Goal: Information Seeking & Learning: Learn about a topic

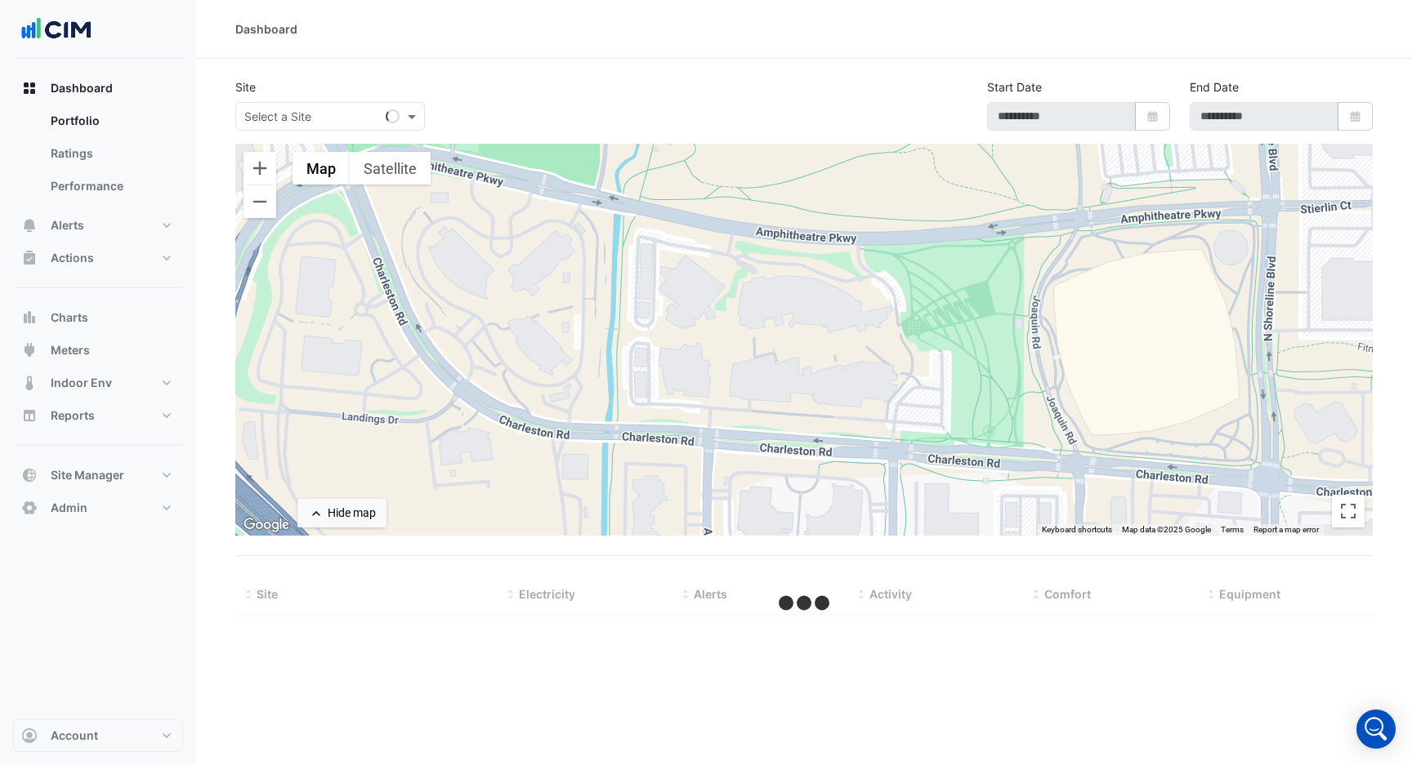
type input "**********"
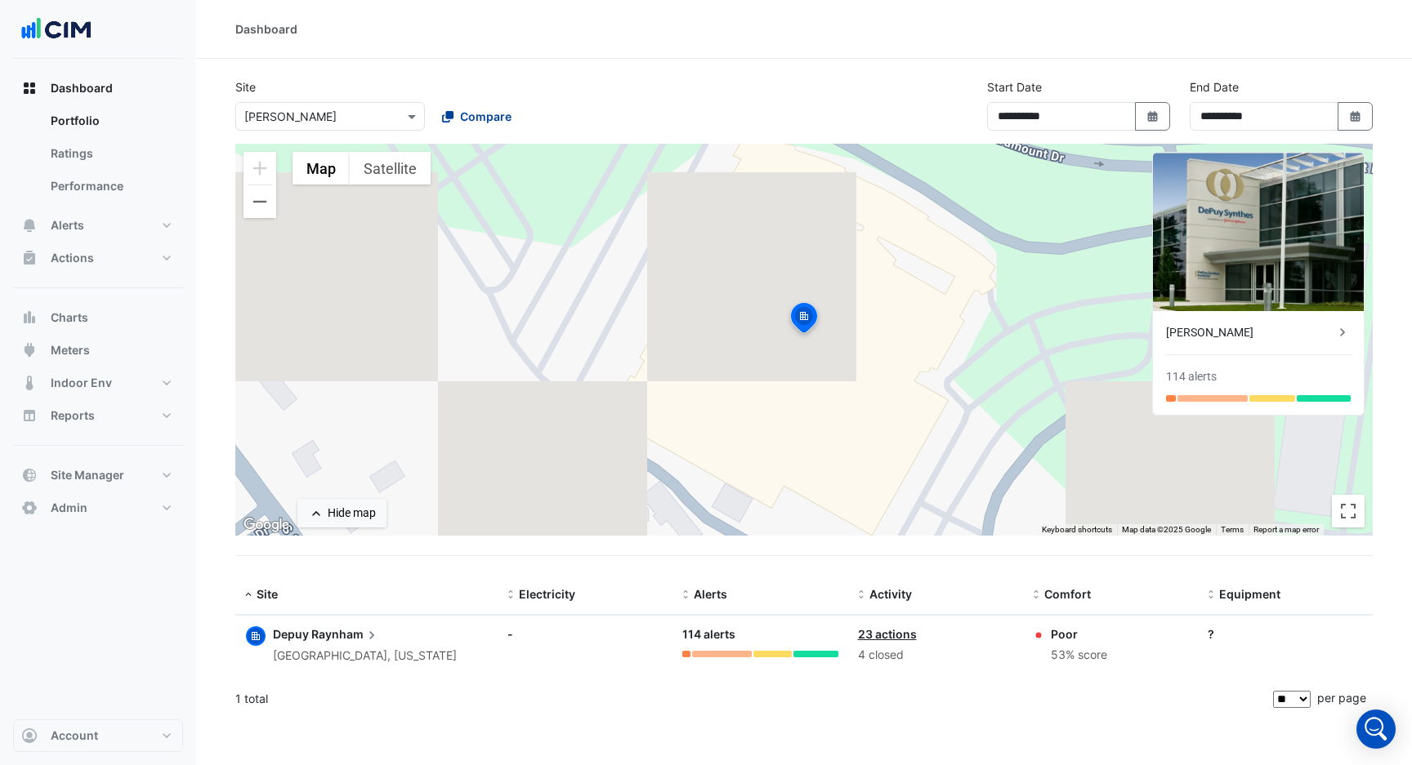
click at [476, 115] on span "Compare" at bounding box center [485, 116] width 51 height 17
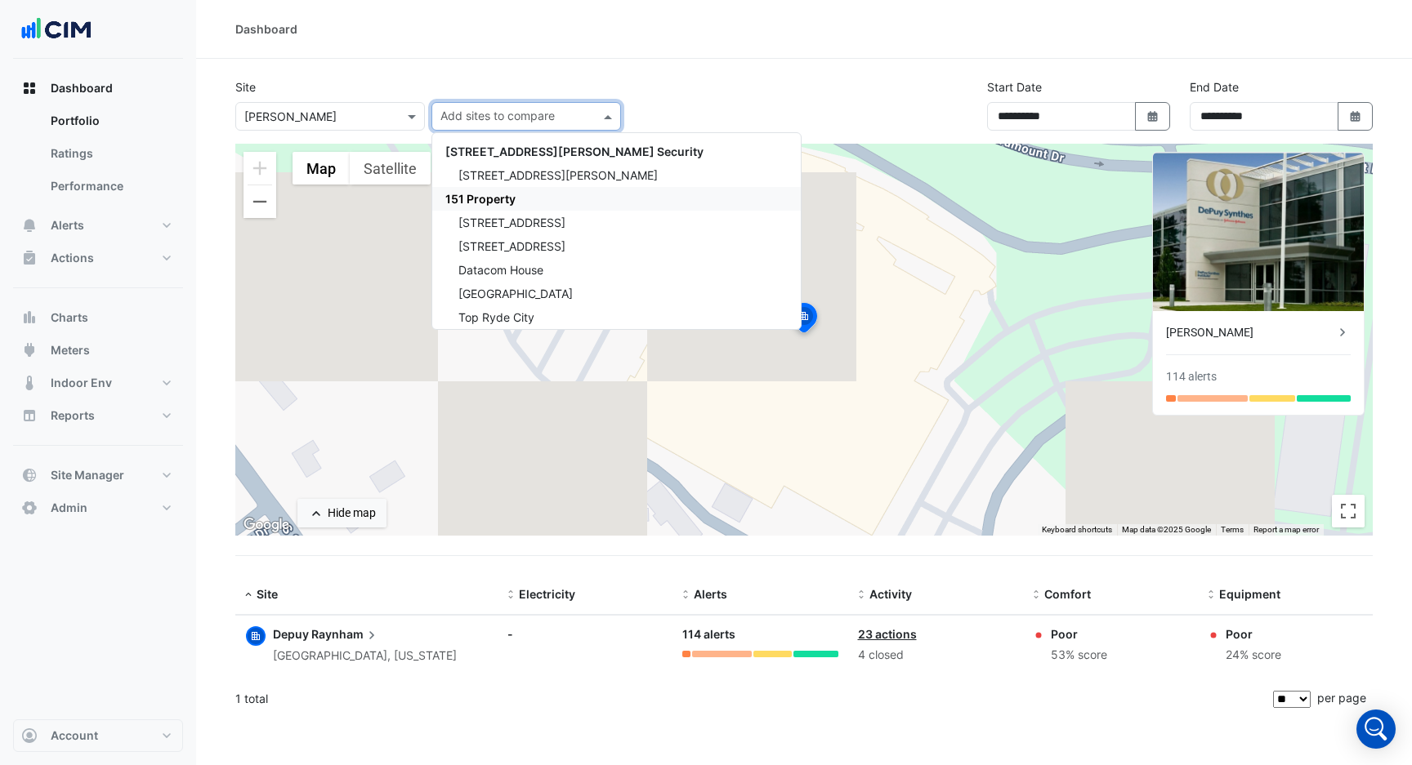
click at [497, 199] on span "151 Property" at bounding box center [480, 199] width 70 height 14
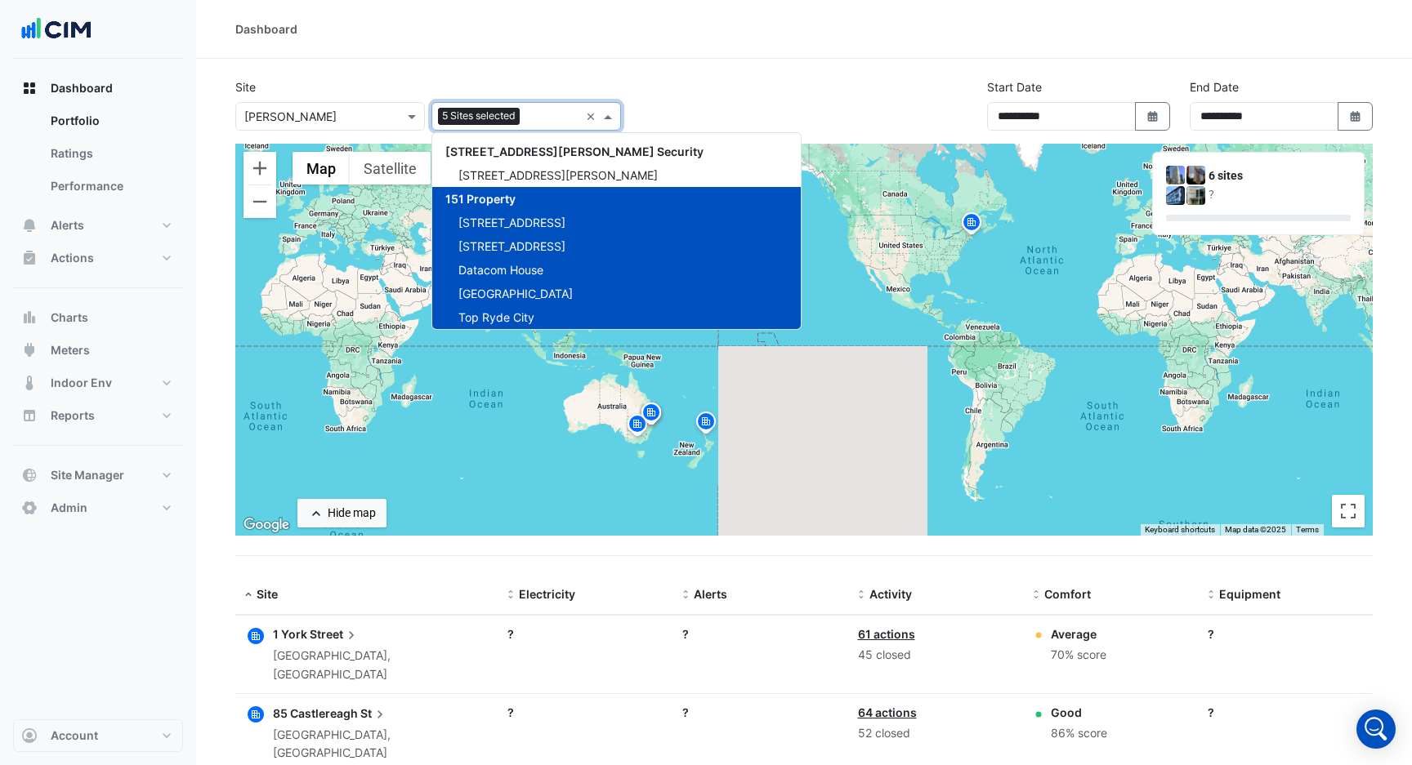
click at [257, 641] on icon "button" at bounding box center [256, 636] width 16 height 16
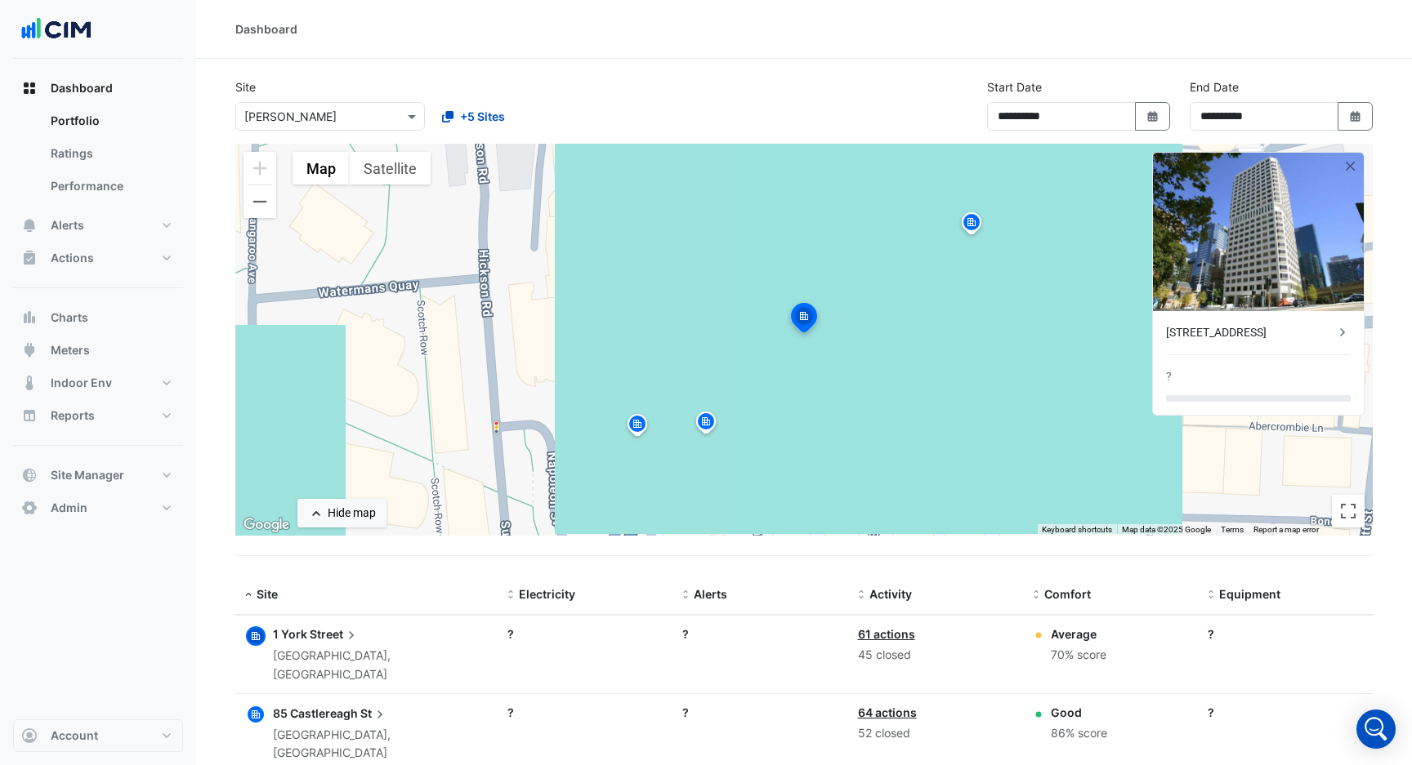
click at [257, 641] on icon "button" at bounding box center [256, 636] width 16 height 16
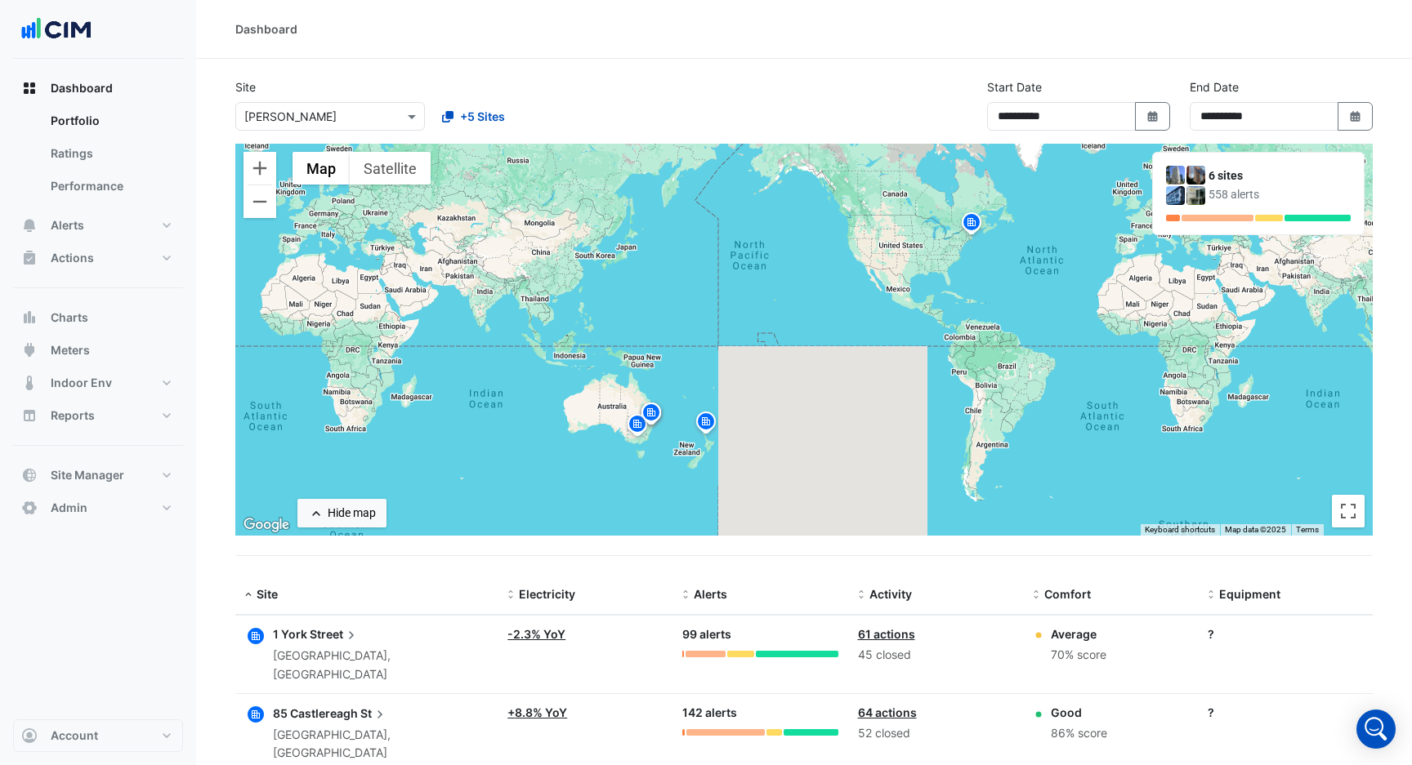
click at [257, 641] on icon "button" at bounding box center [256, 636] width 16 height 16
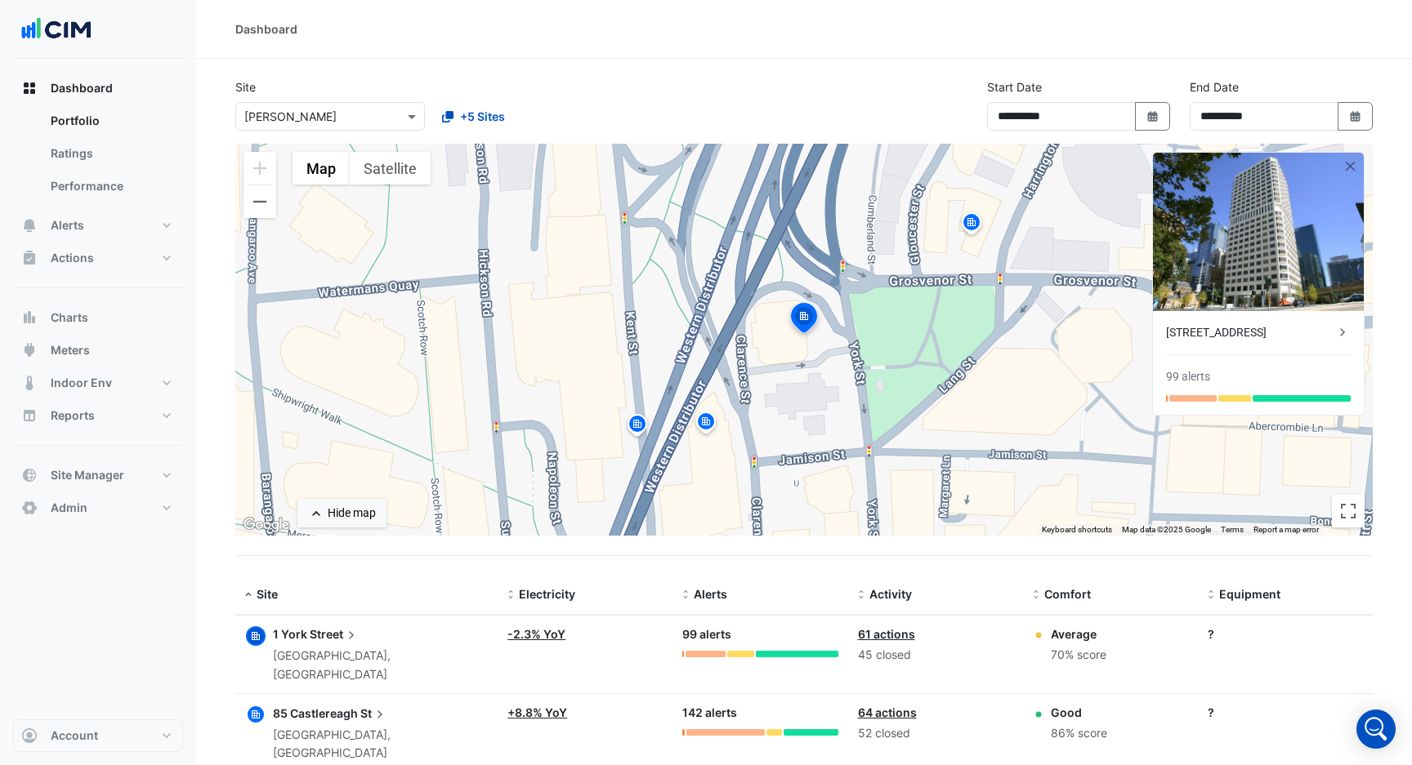
click at [253, 705] on icon "button" at bounding box center [256, 715] width 20 height 20
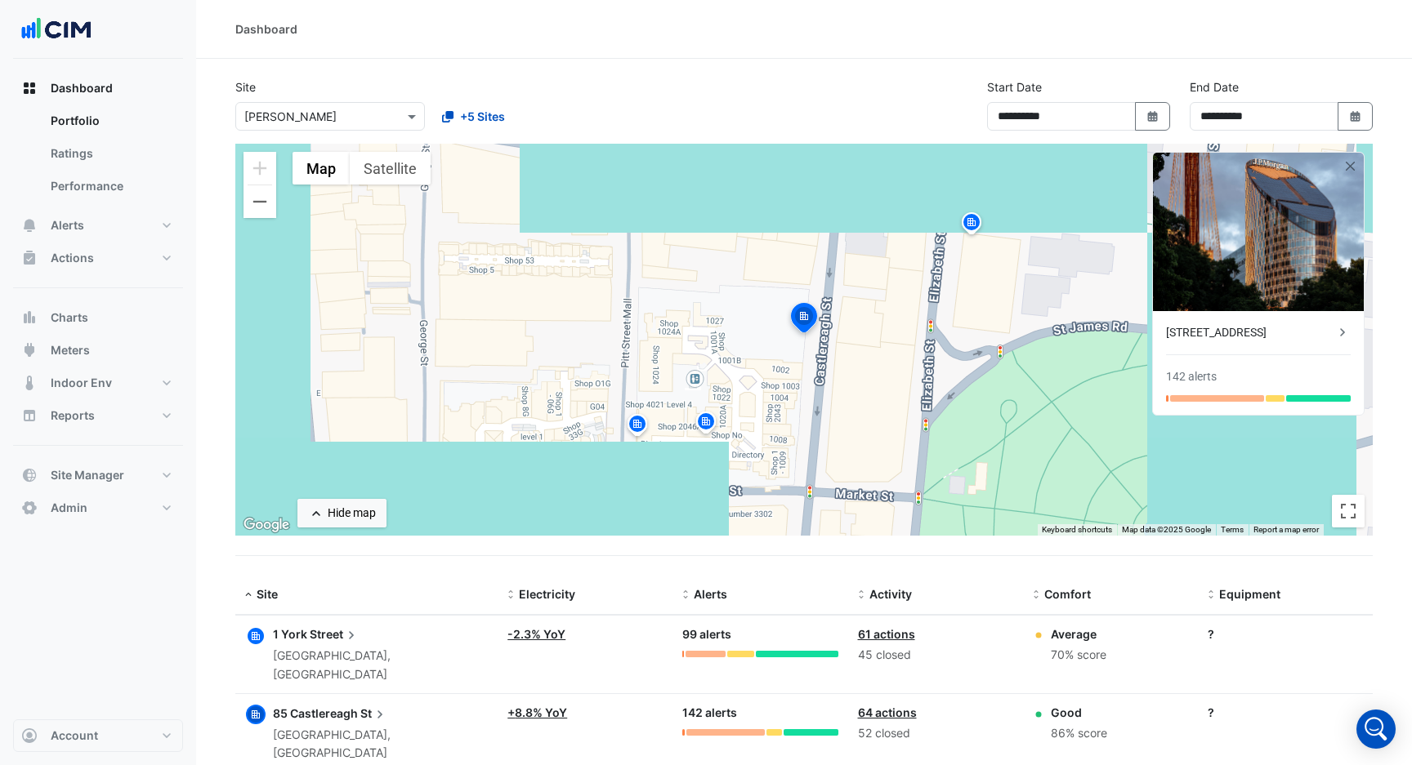
click at [253, 705] on icon "button" at bounding box center [256, 715] width 20 height 20
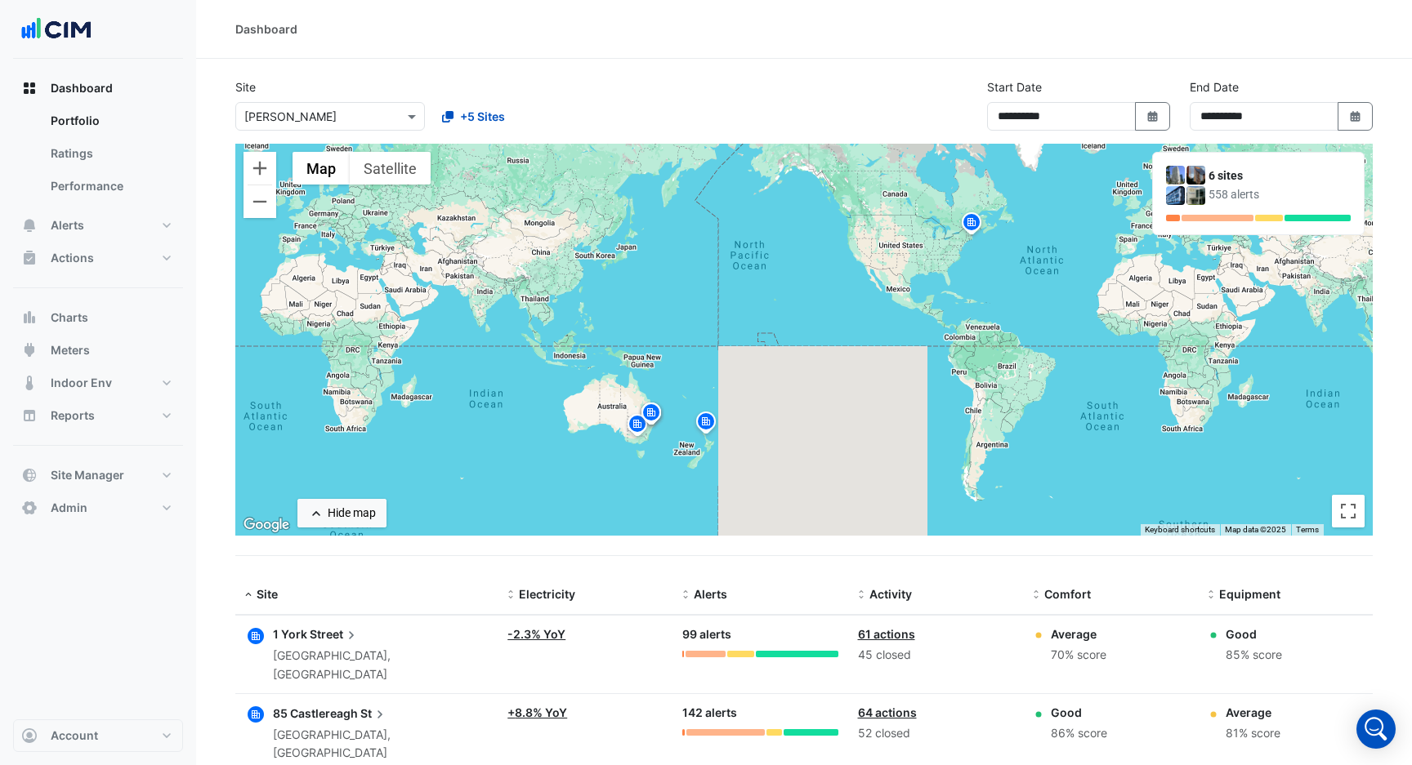
click at [481, 131] on div "**********" at bounding box center [803, 110] width 1157 height 65
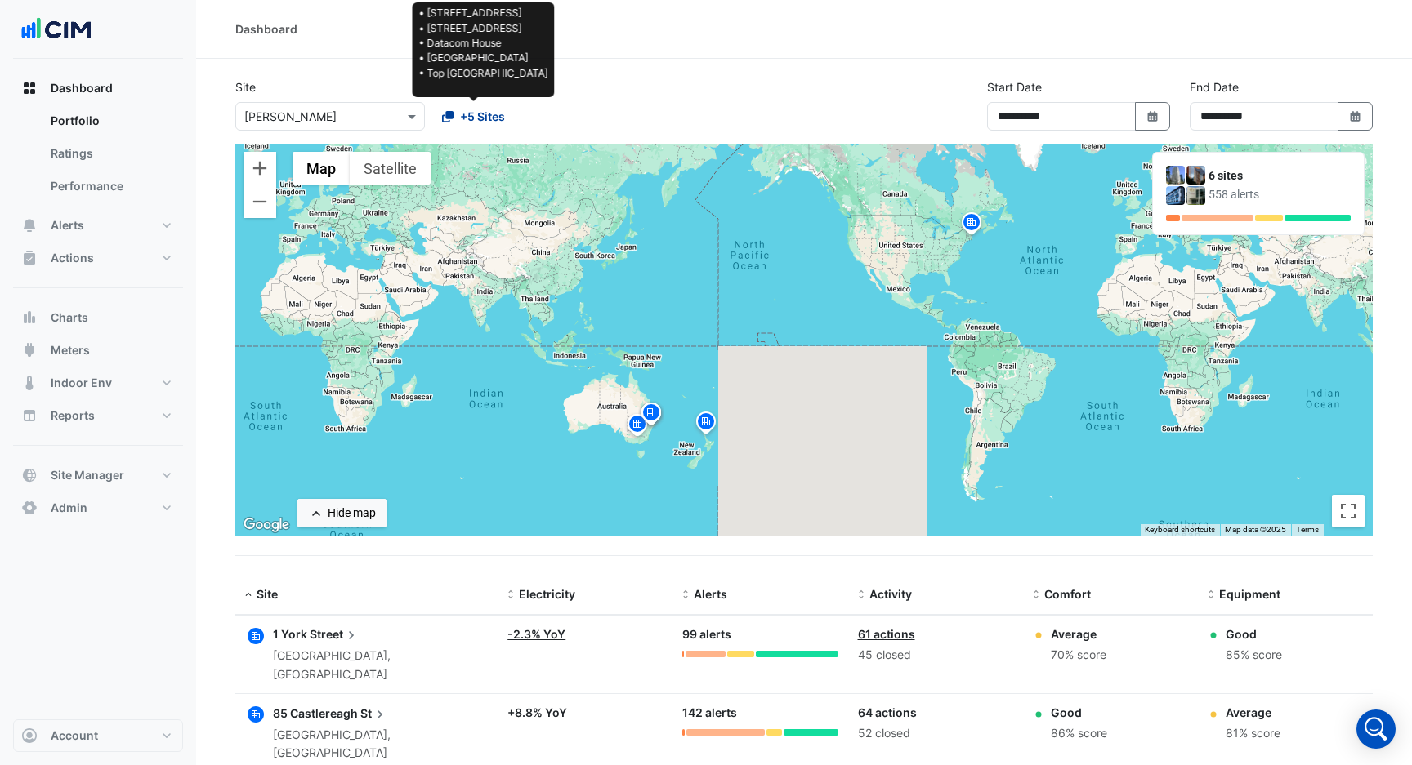
click at [472, 117] on span "+5 Sites" at bounding box center [482, 116] width 45 height 17
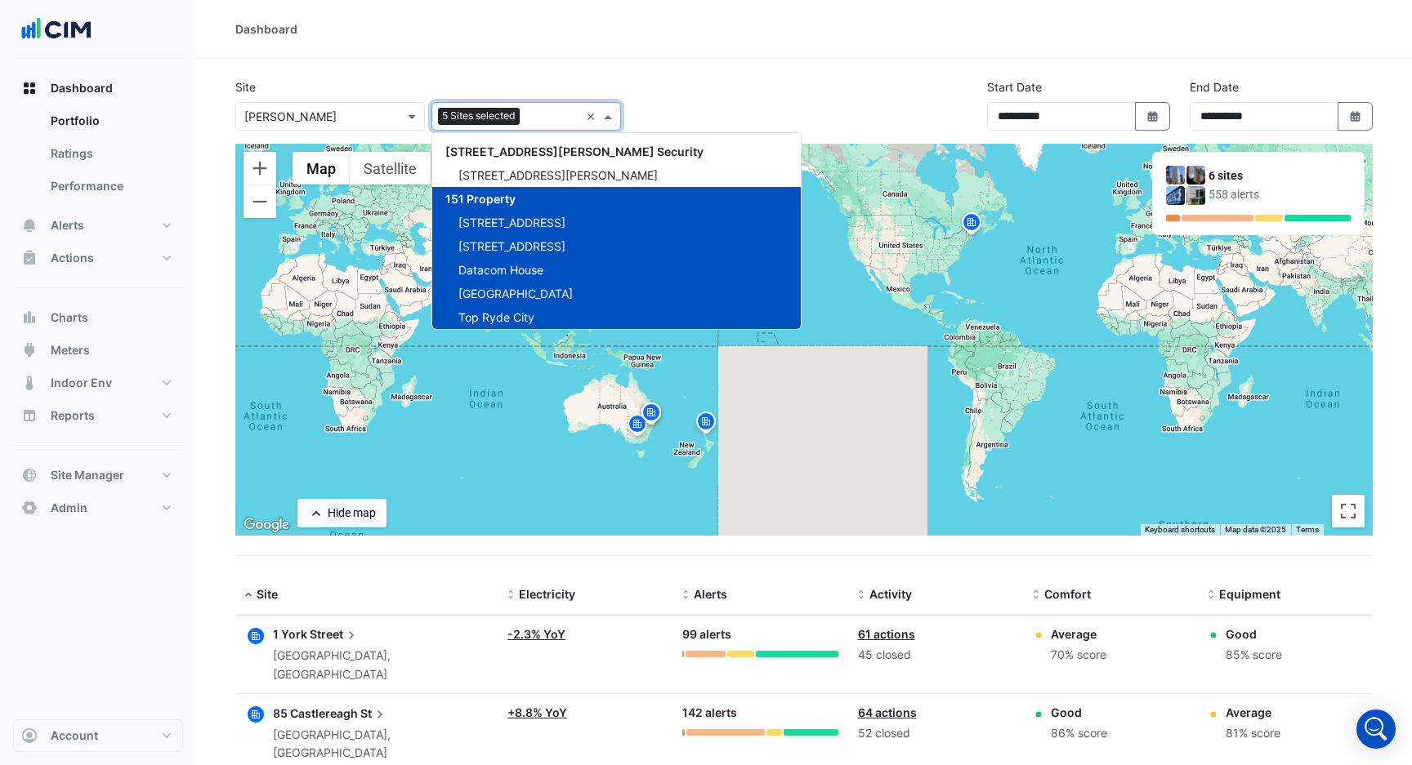
click at [582, 118] on div "5 Sites selected ×" at bounding box center [526, 116] width 190 height 29
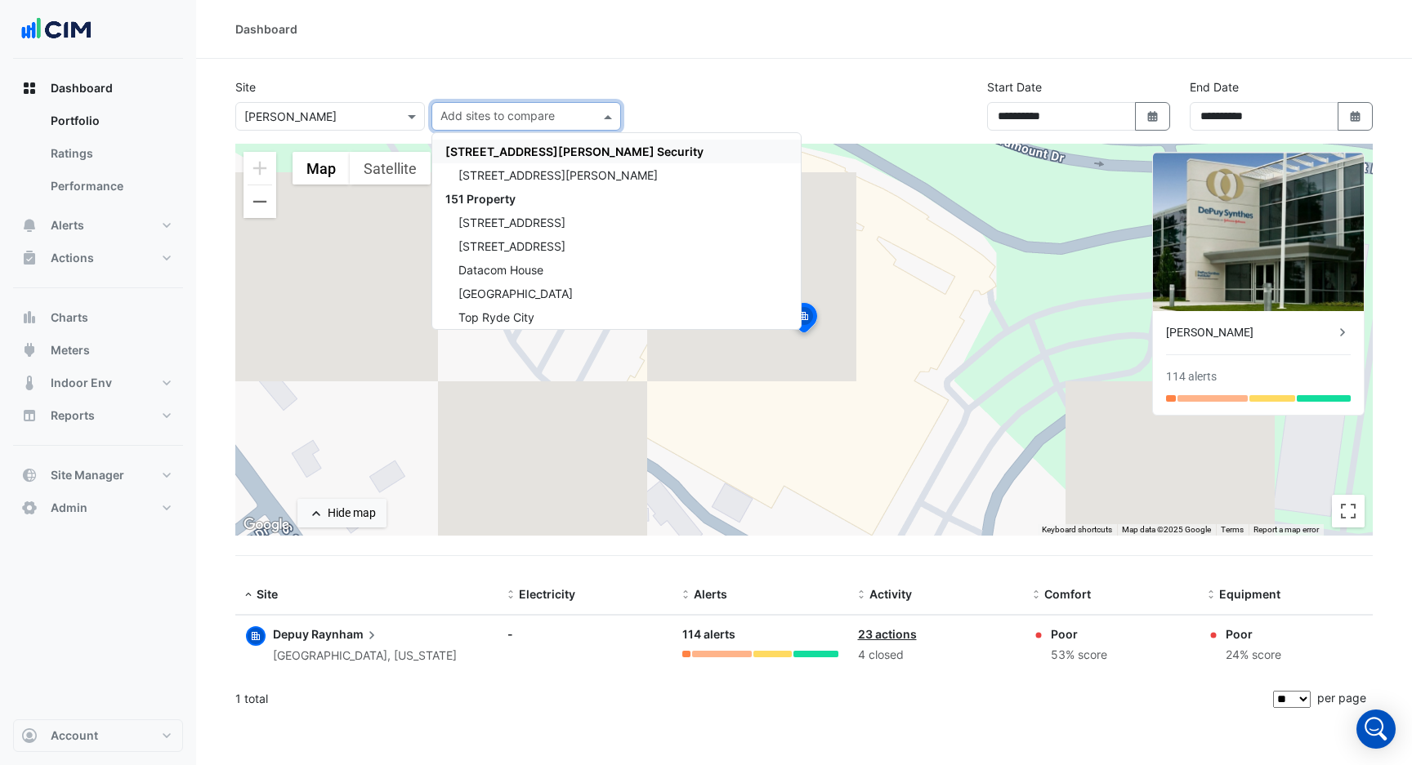
click at [670, 86] on div "Site × Depuy Raynham Add sites to compare [STREET_ADDRESS][PERSON_NAME] Securit…" at bounding box center [803, 110] width 1157 height 65
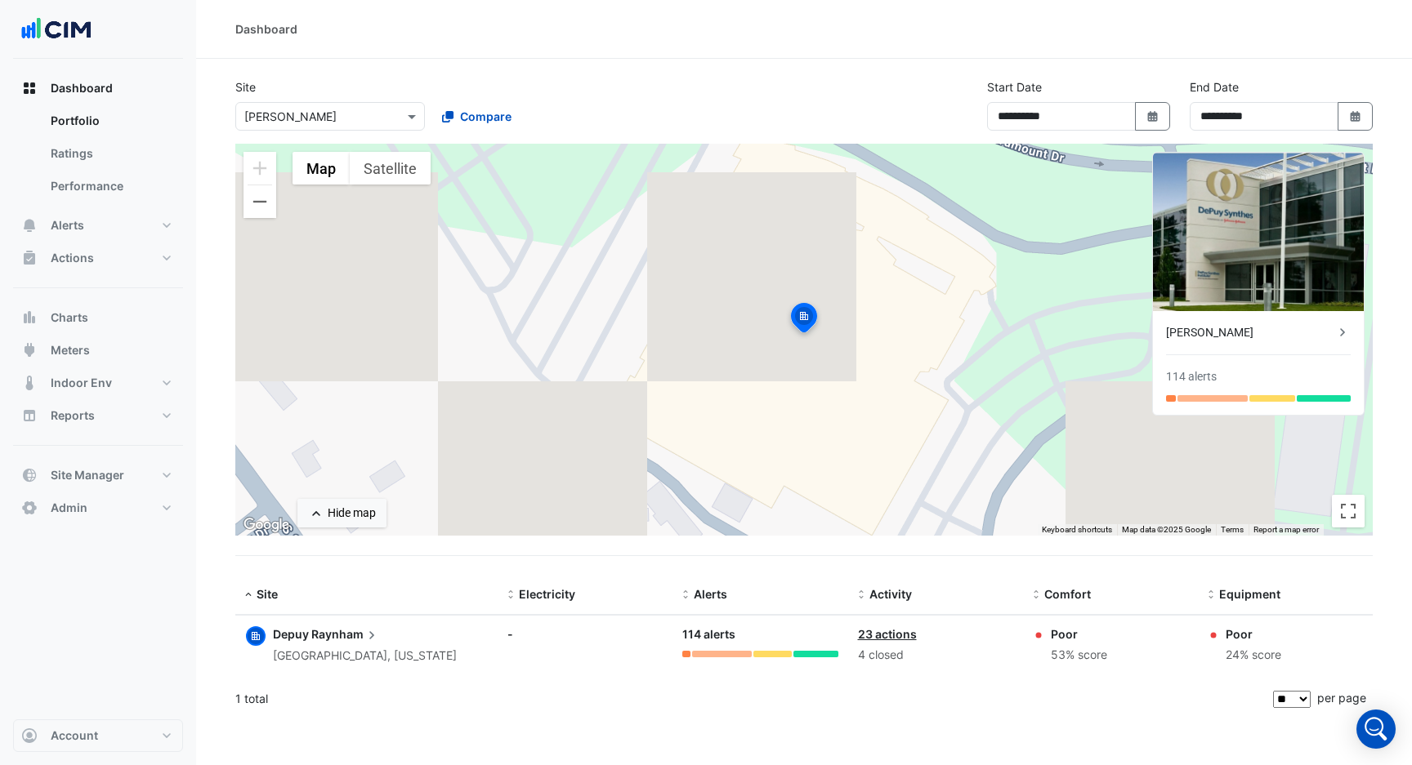
click at [249, 640] on icon "button" at bounding box center [256, 636] width 16 height 16
click at [261, 643] on circle "button" at bounding box center [256, 637] width 20 height 20
click at [58, 324] on span "Charts" at bounding box center [70, 318] width 38 height 16
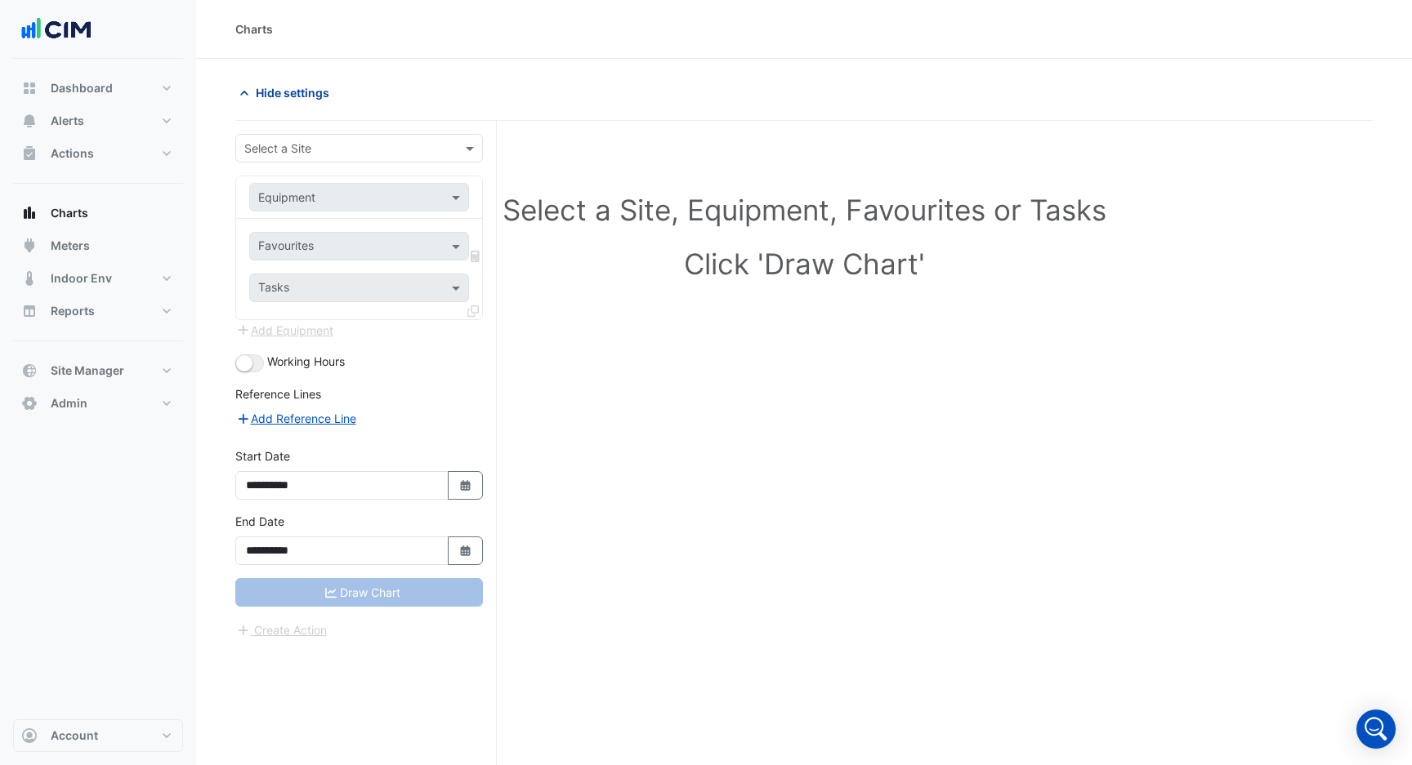
click at [279, 87] on span "Hide settings" at bounding box center [293, 92] width 74 height 17
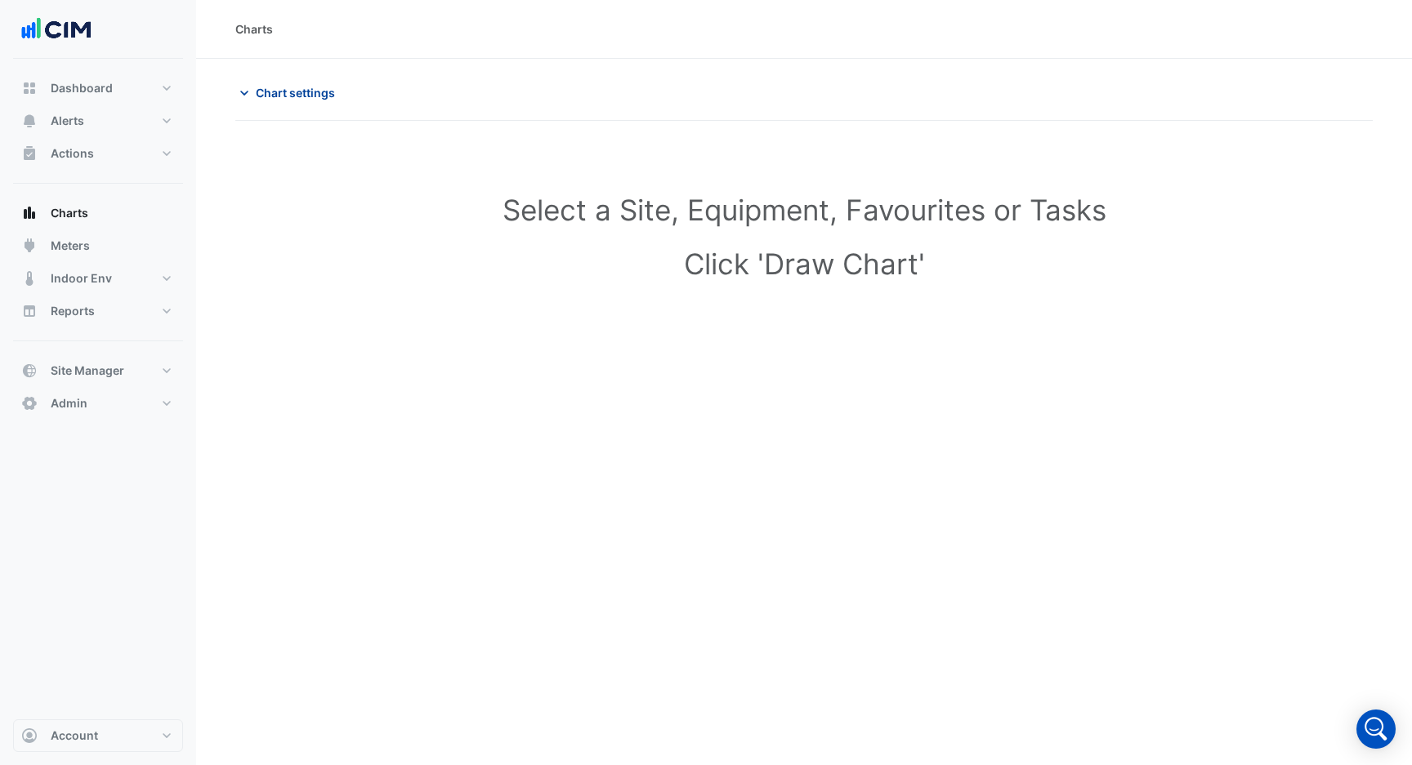
click at [279, 87] on span "Chart settings" at bounding box center [295, 92] width 79 height 17
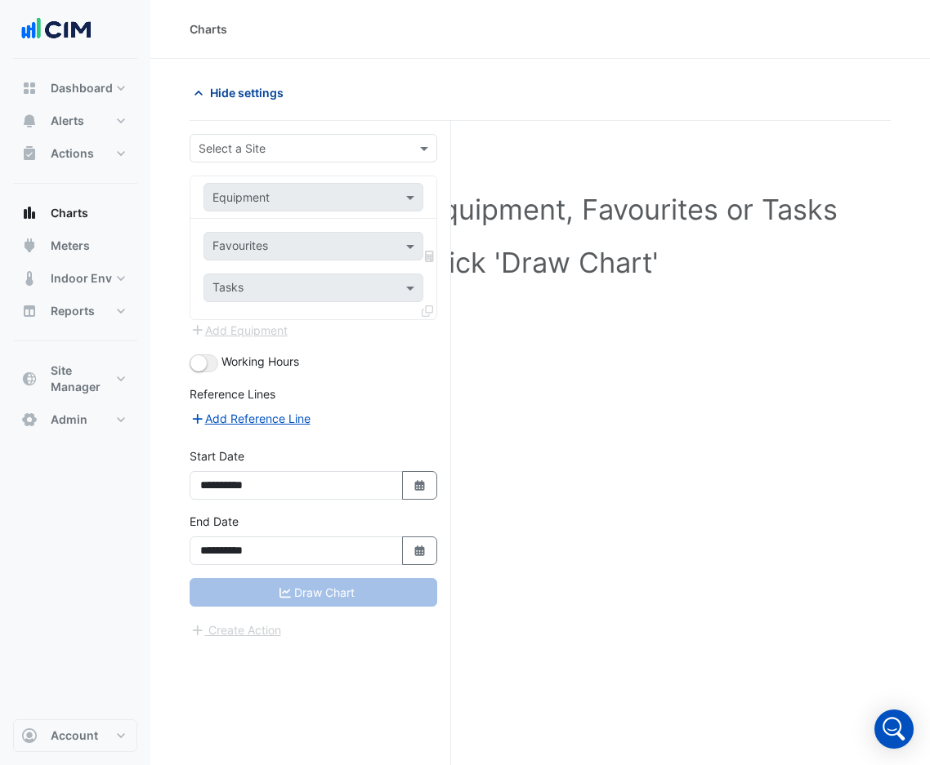
click at [261, 95] on span "Hide settings" at bounding box center [247, 92] width 74 height 17
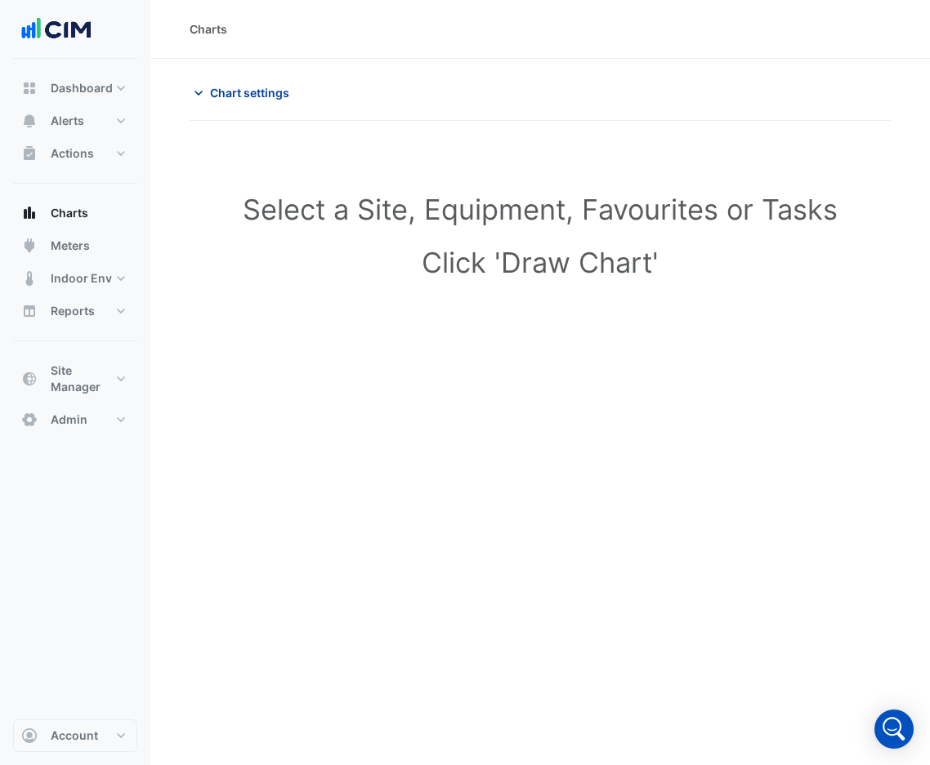
click at [261, 95] on span "Chart settings" at bounding box center [249, 92] width 79 height 17
